Goal: Information Seeking & Learning: Learn about a topic

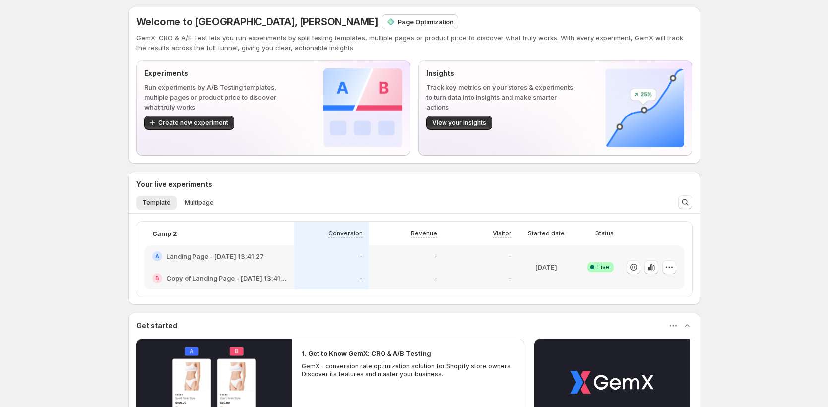
scroll to position [4, 0]
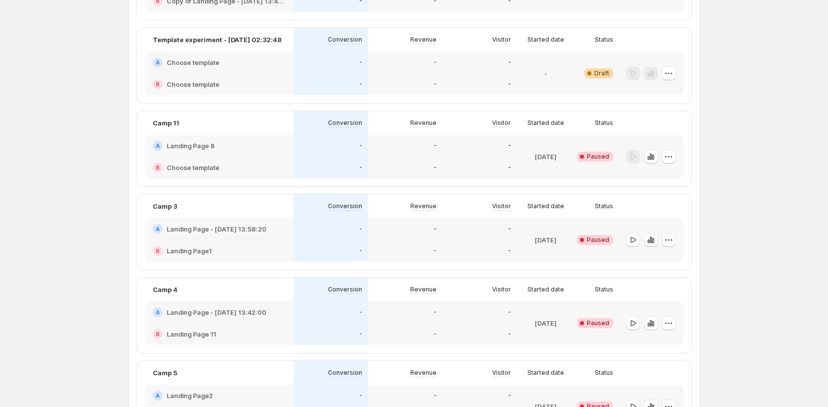
scroll to position [45, 0]
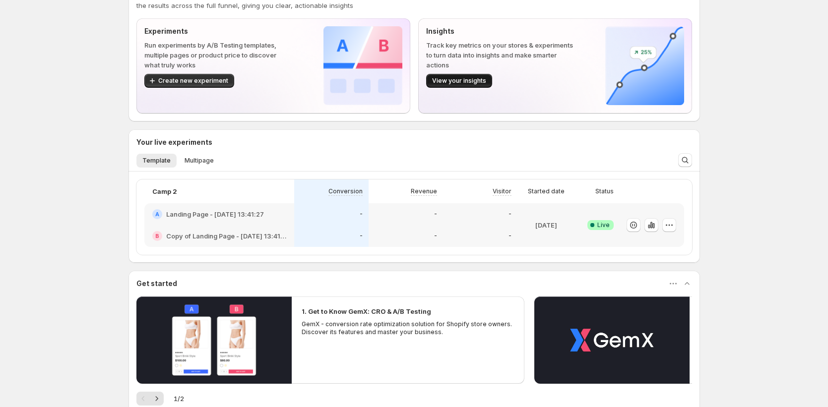
click at [472, 86] on button "View your insights" at bounding box center [459, 81] width 66 height 14
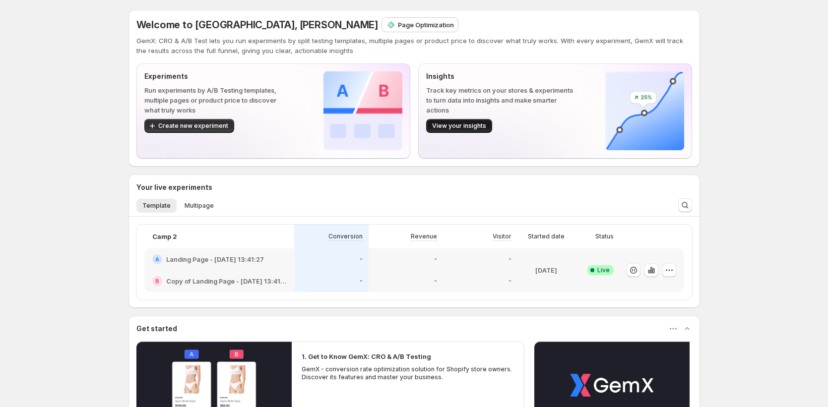
click at [485, 122] on button "View your insights" at bounding box center [459, 126] width 66 height 14
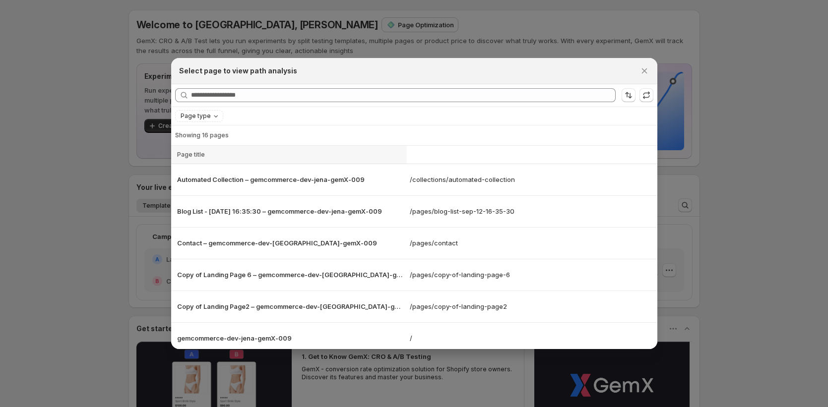
click at [645, 62] on div "Select page to view path analysis" at bounding box center [414, 71] width 486 height 26
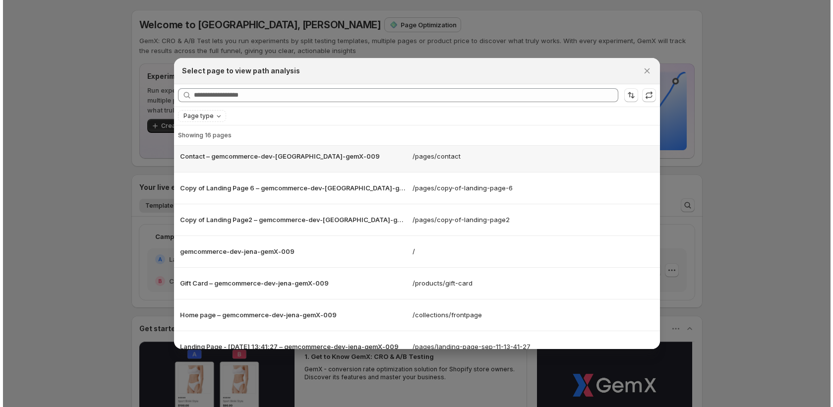
scroll to position [322, 0]
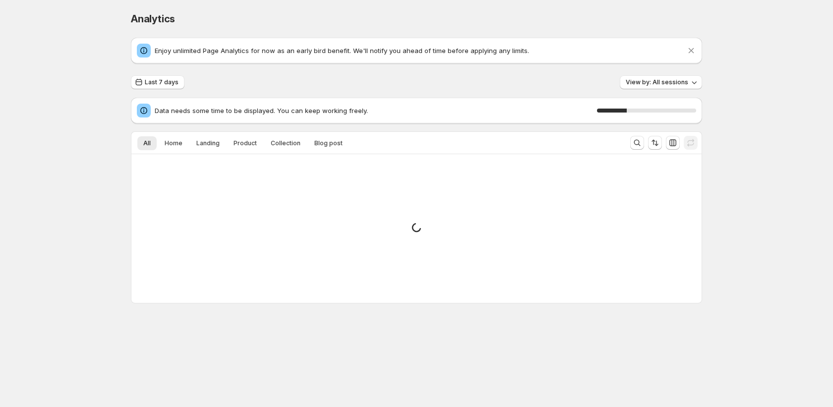
drag, startPoint x: 153, startPoint y: 108, endPoint x: 300, endPoint y: 93, distance: 147.5
click at [300, 93] on div "Last 7 days View by: All sessions Data needs some time to be displayed. You can…" at bounding box center [416, 189] width 571 height 228
click at [342, 106] on span "Data needs some time to be displayed. You can keep working freely." at bounding box center [376, 111] width 442 height 10
drag, startPoint x: 374, startPoint y: 108, endPoint x: 243, endPoint y: 113, distance: 132.0
click at [243, 113] on span "Data needs some time to be displayed. You can keep working freely." at bounding box center [376, 111] width 442 height 10
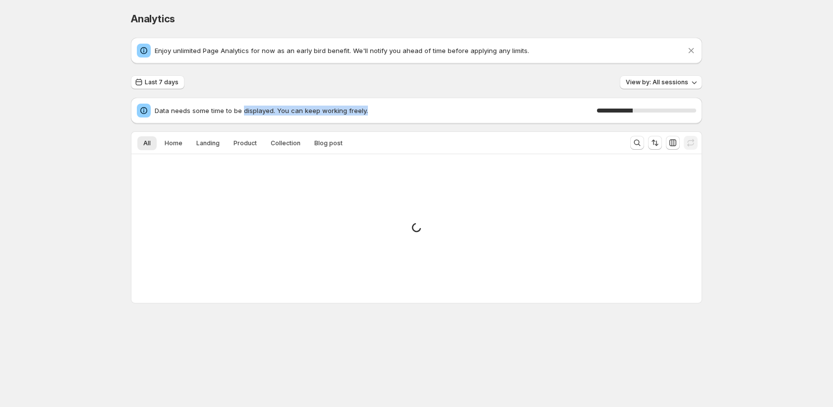
click at [345, 111] on span "Data needs some time to be displayed. You can keep working freely." at bounding box center [376, 111] width 442 height 10
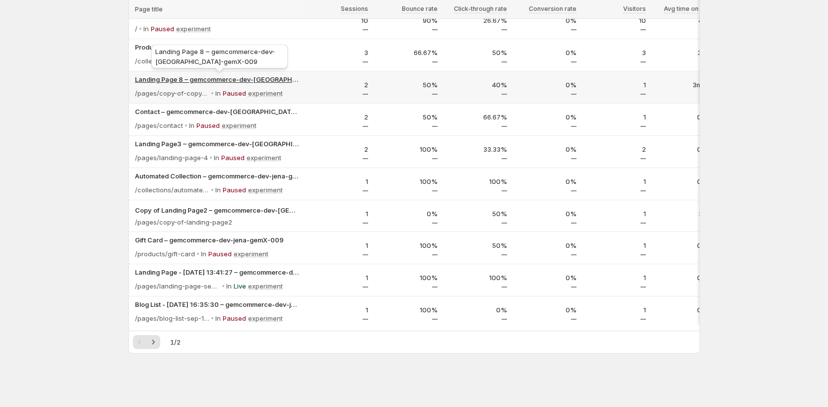
click at [245, 78] on p "Landing Page 8 – gemcommerce-dev-[GEOGRAPHIC_DATA]-gemX-009" at bounding box center [217, 79] width 164 height 10
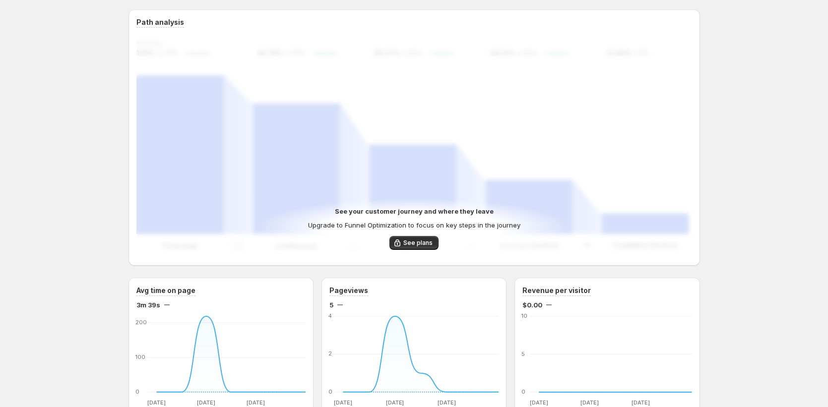
scroll to position [272, 0]
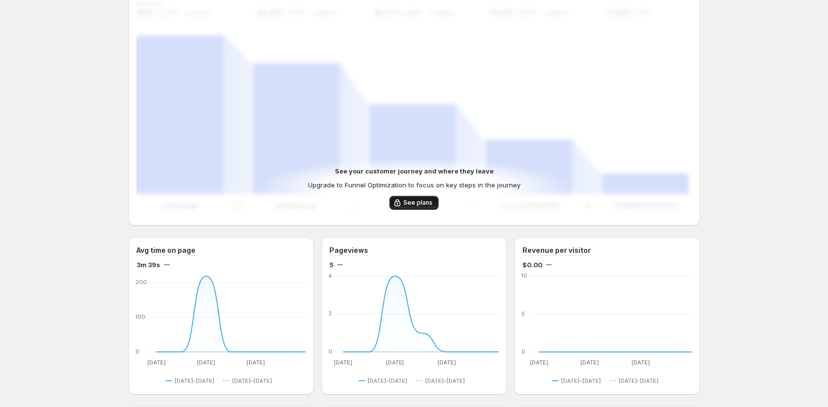
click at [426, 207] on button "See plans" at bounding box center [413, 203] width 49 height 14
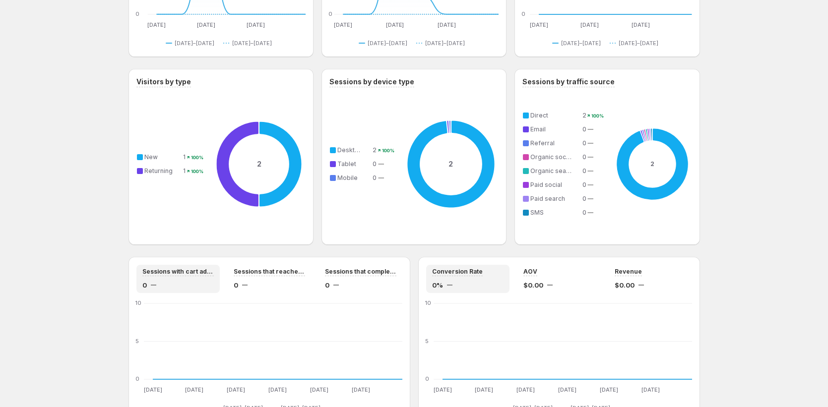
scroll to position [60, 0]
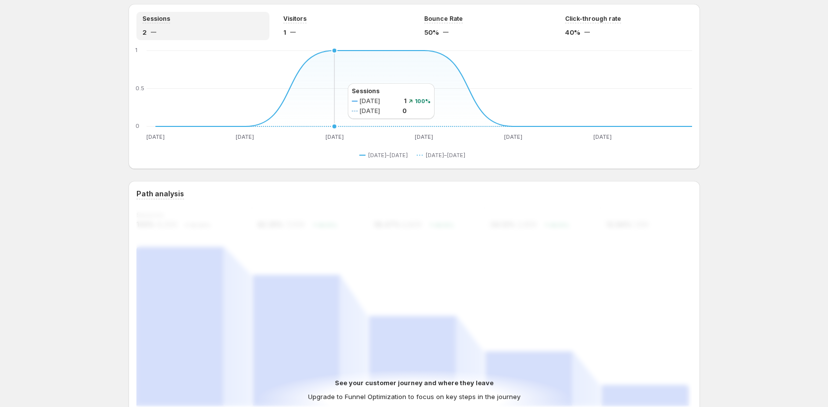
click at [338, 83] on icon "[DATE] [DATE] Sep [DATE] Sep [DATE] Sep [DATE] Sep [DATE] Sep [DATE] 0 0.5 [DAT…" at bounding box center [414, 94] width 556 height 93
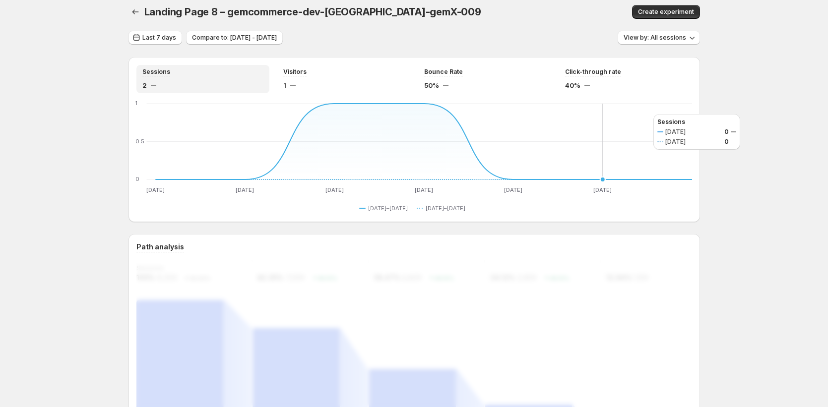
scroll to position [0, 0]
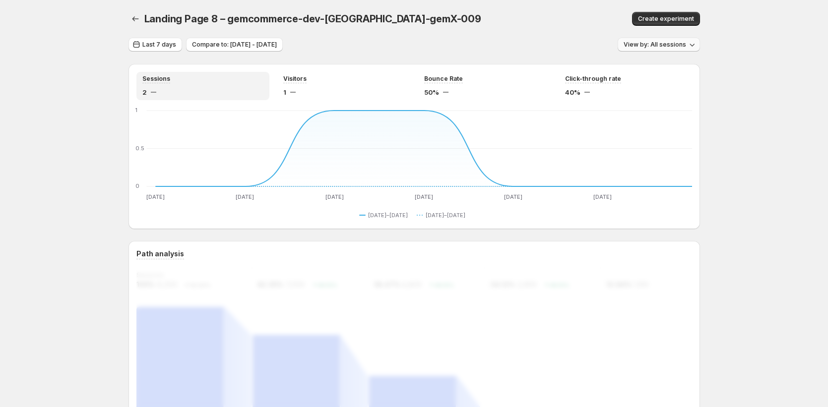
click at [678, 43] on span "View by: All sessions" at bounding box center [654, 45] width 62 height 8
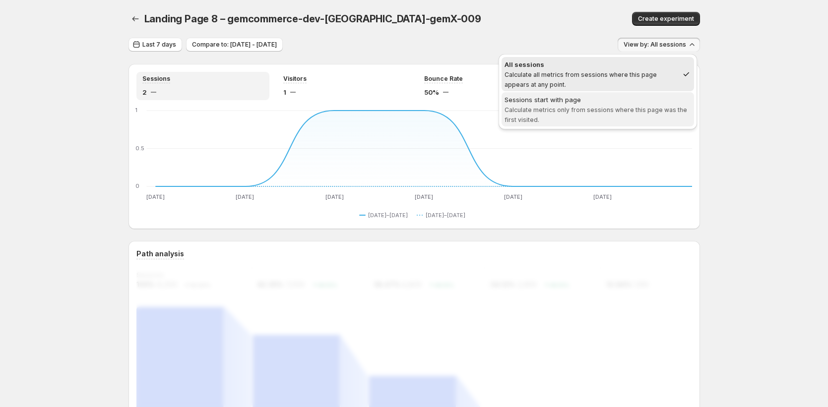
click at [649, 106] on span "Sessions start with page Calculate metrics only from sessions where this page w…" at bounding box center [597, 109] width 187 height 29
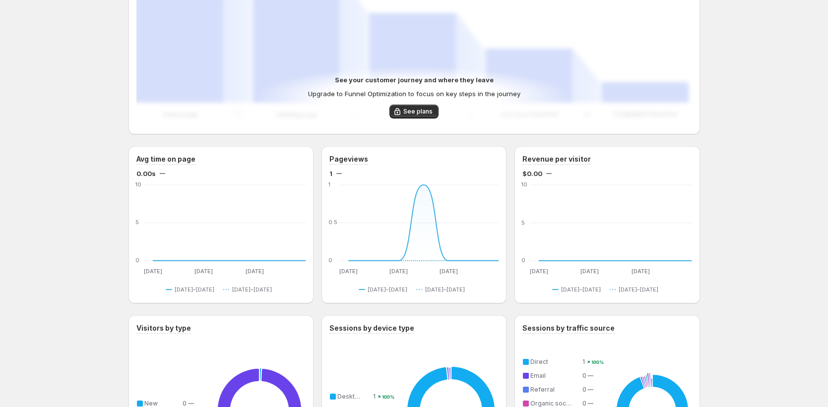
scroll to position [396, 0]
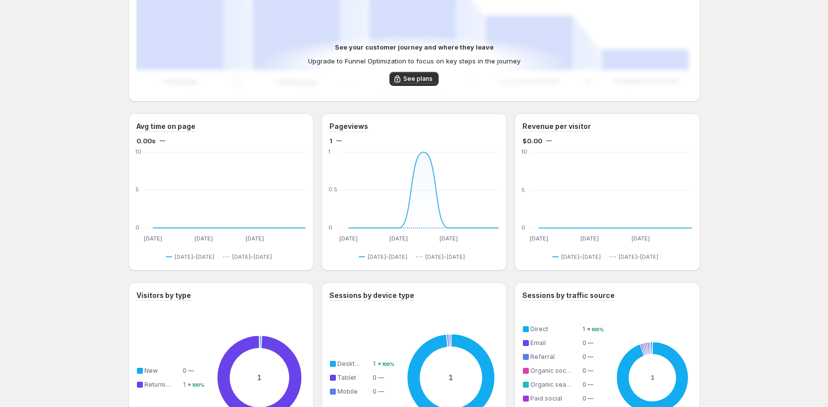
click at [496, 65] on p "Upgrade to Funnel Optimization to focus on key steps in the journey" at bounding box center [414, 61] width 212 height 10
